Goal: Find specific fact: Find specific fact

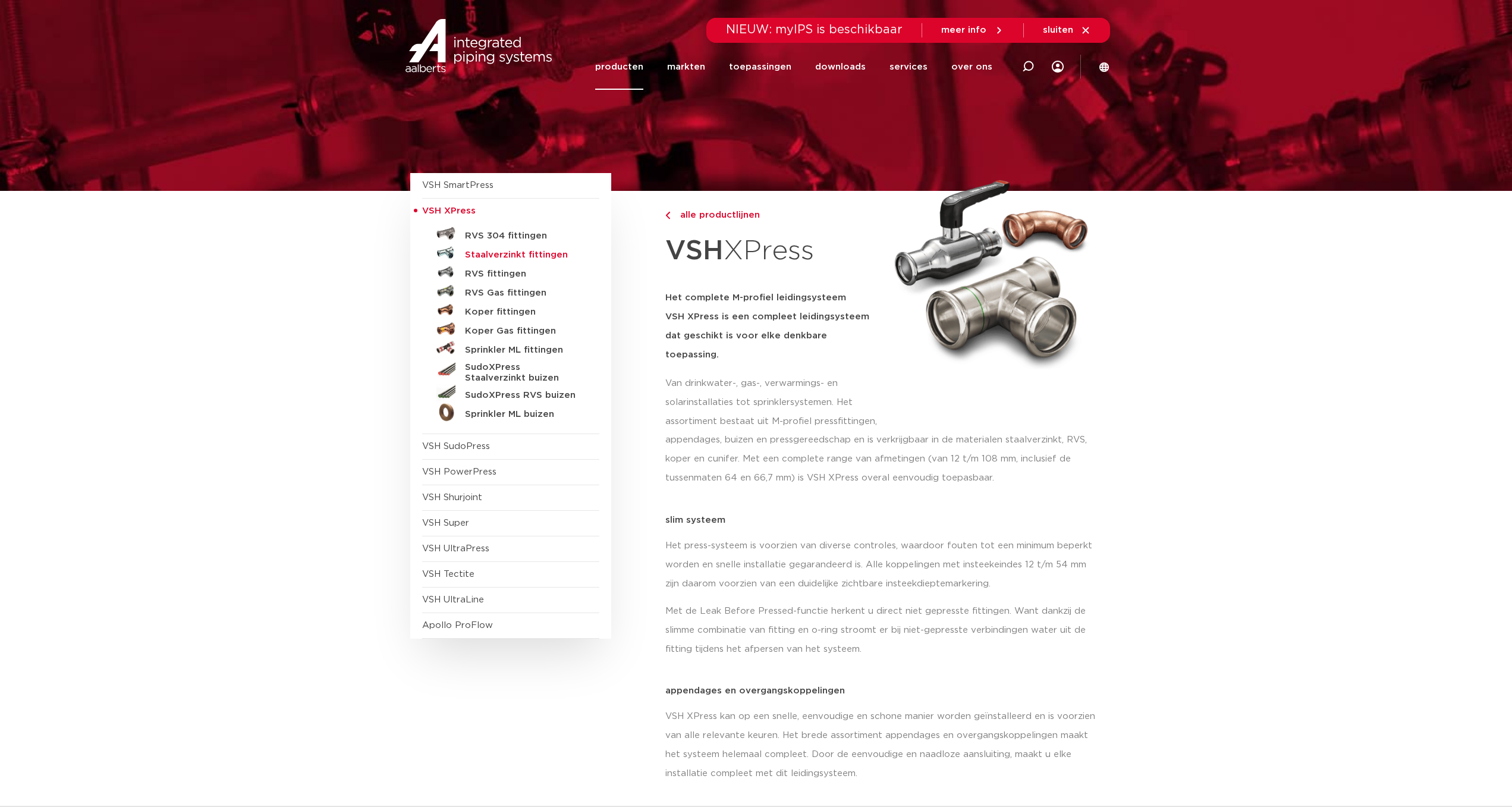
click at [500, 251] on h5 "Staalverzinkt fittingen" at bounding box center [524, 255] width 118 height 11
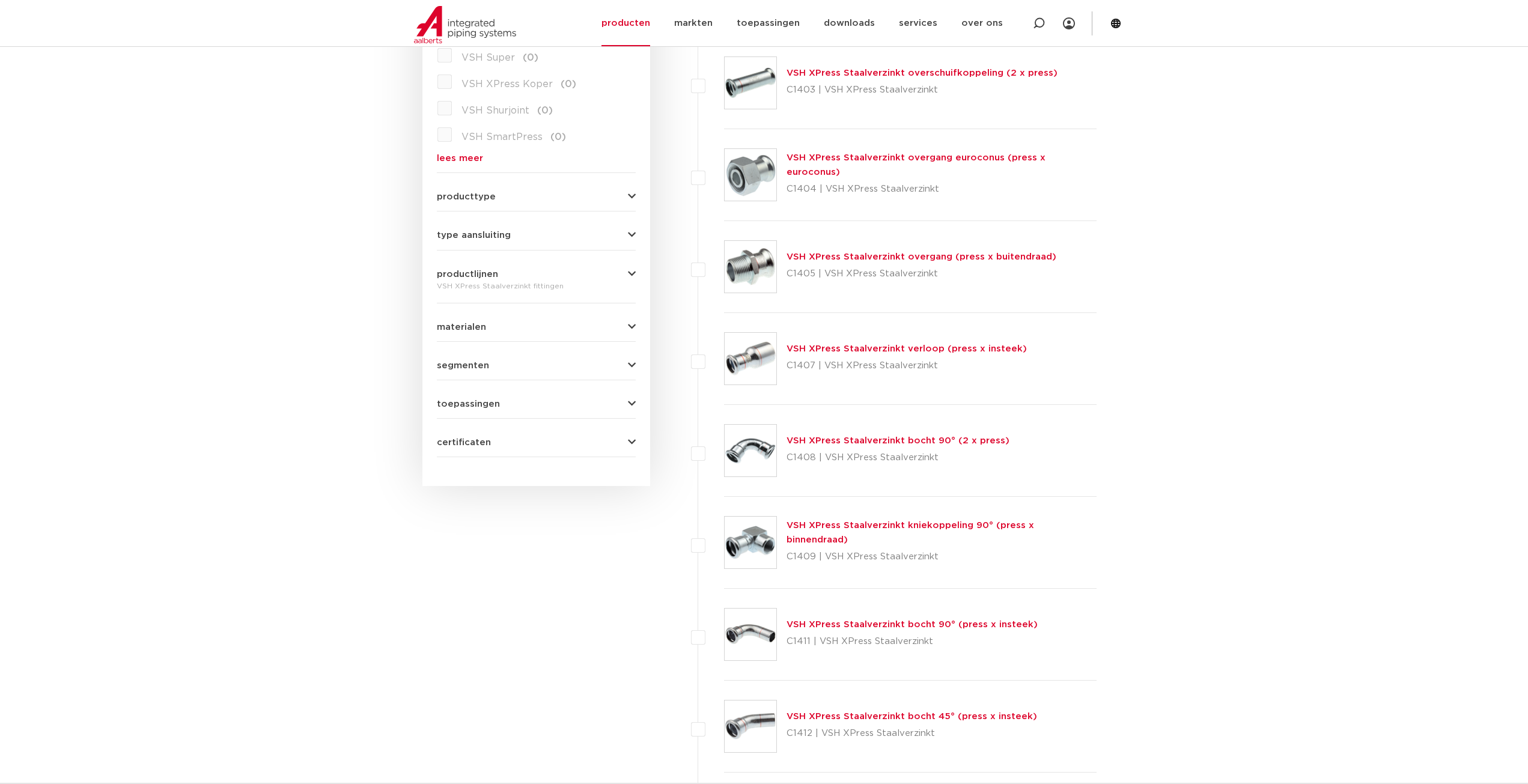
scroll to position [421, 0]
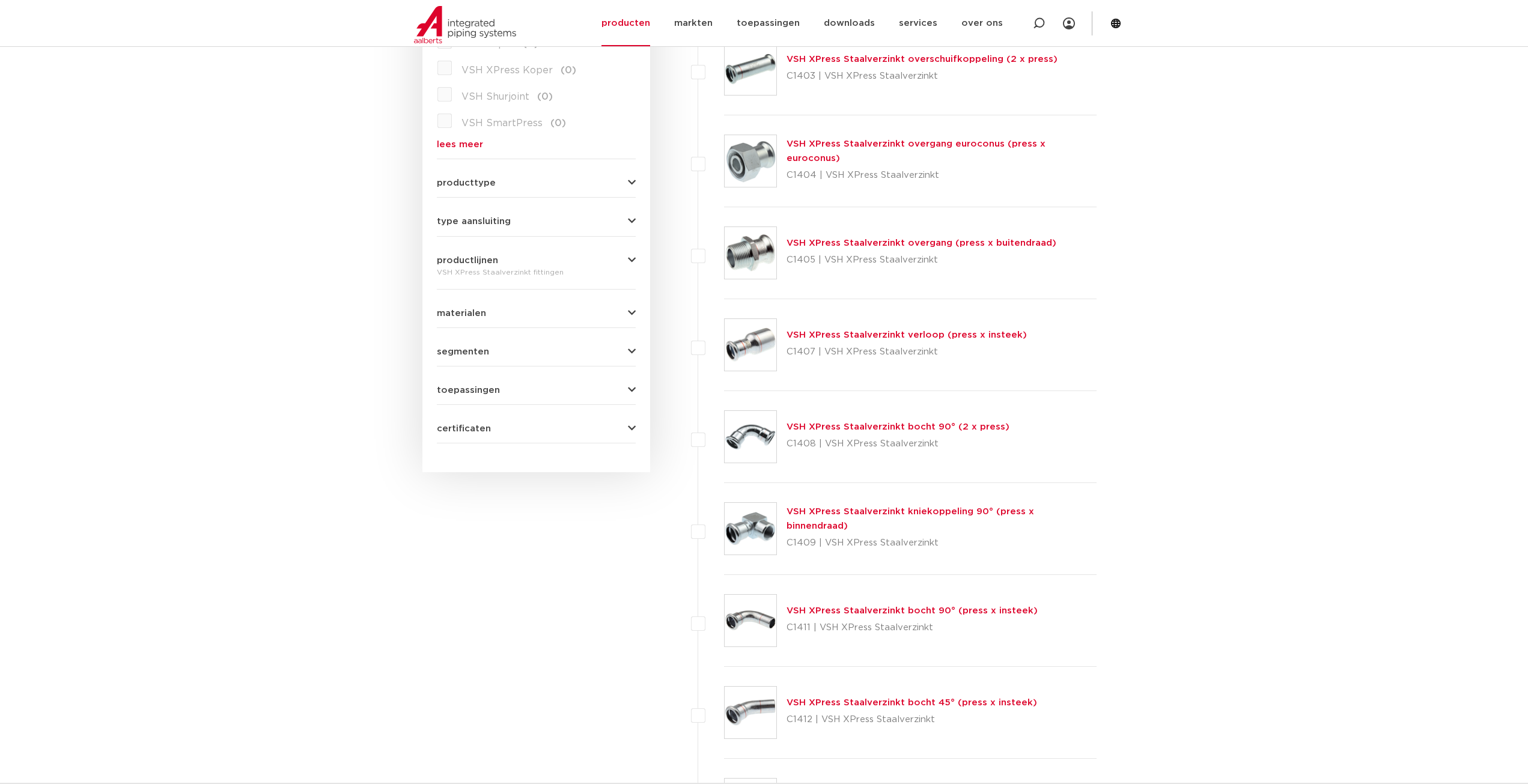
click at [797, 244] on link "VSH XPress Staalverzinkt overgang (press x buitendraad)" at bounding box center [921, 243] width 270 height 9
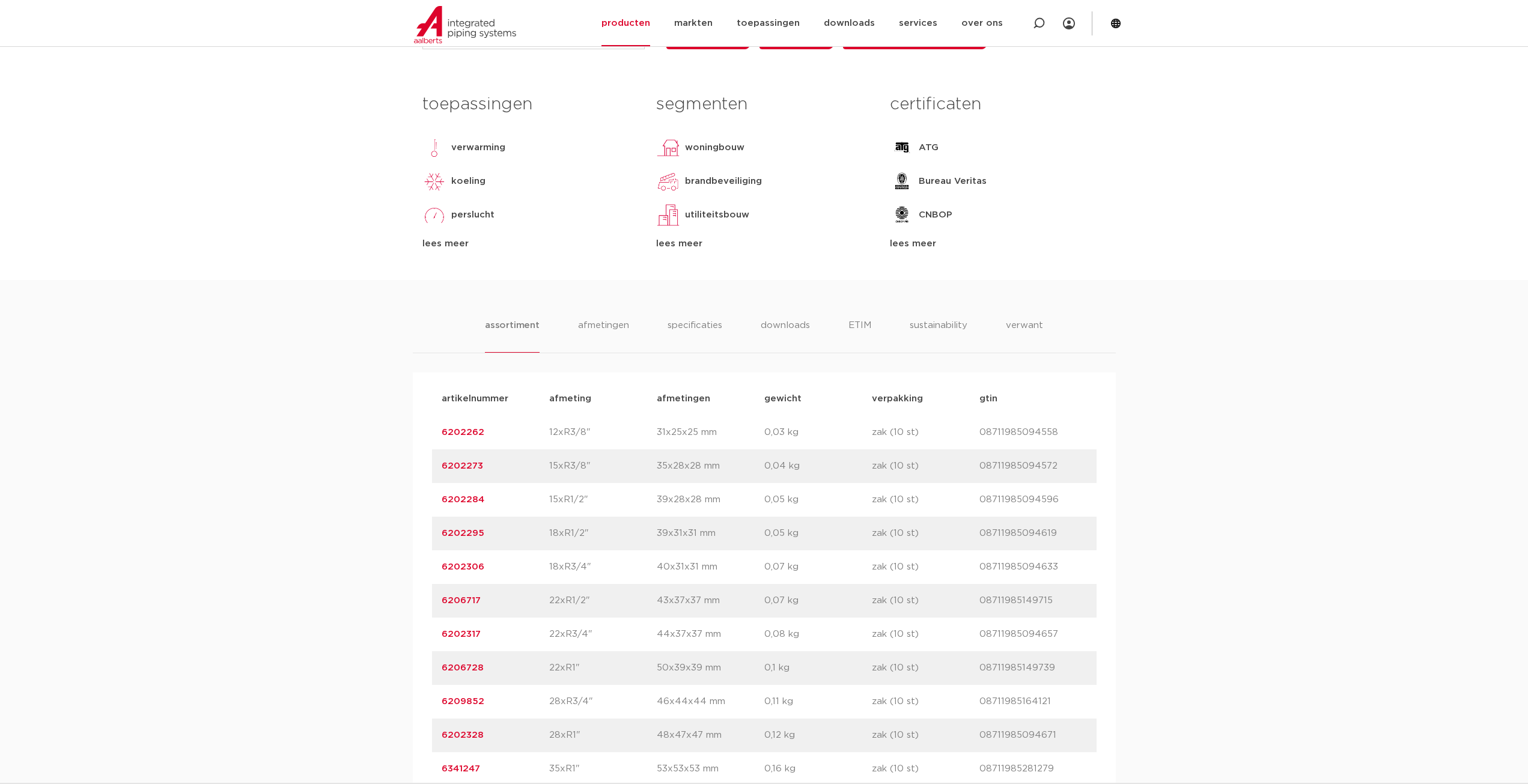
scroll to position [661, 0]
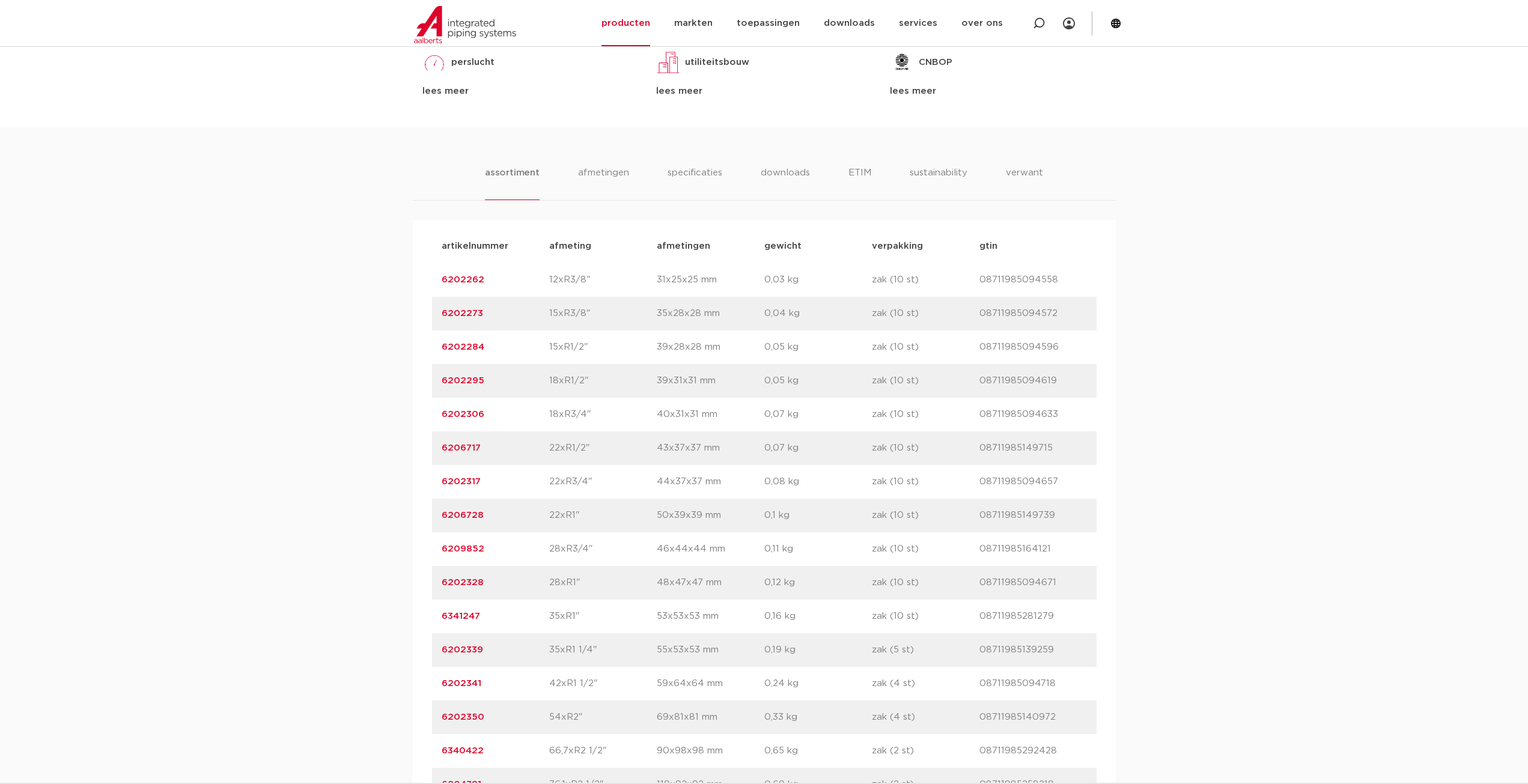
drag, startPoint x: 485, startPoint y: 513, endPoint x: 434, endPoint y: 511, distance: 51.0
click at [434, 511] on div "artikelnummer 6206728 afmeting 22xR1" afmetingen 50x39x39 mm gewicht 0,1 kg ver…" at bounding box center [764, 516] width 664 height 34
copy link "6206728"
